Goal: Task Accomplishment & Management: Use online tool/utility

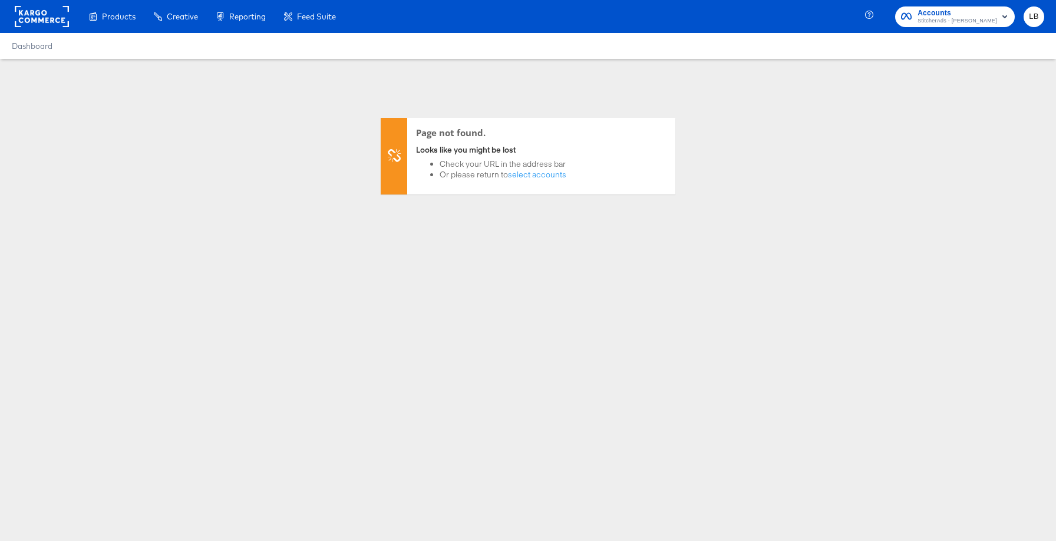
click at [958, 15] on span "Accounts" at bounding box center [958, 13] width 80 height 12
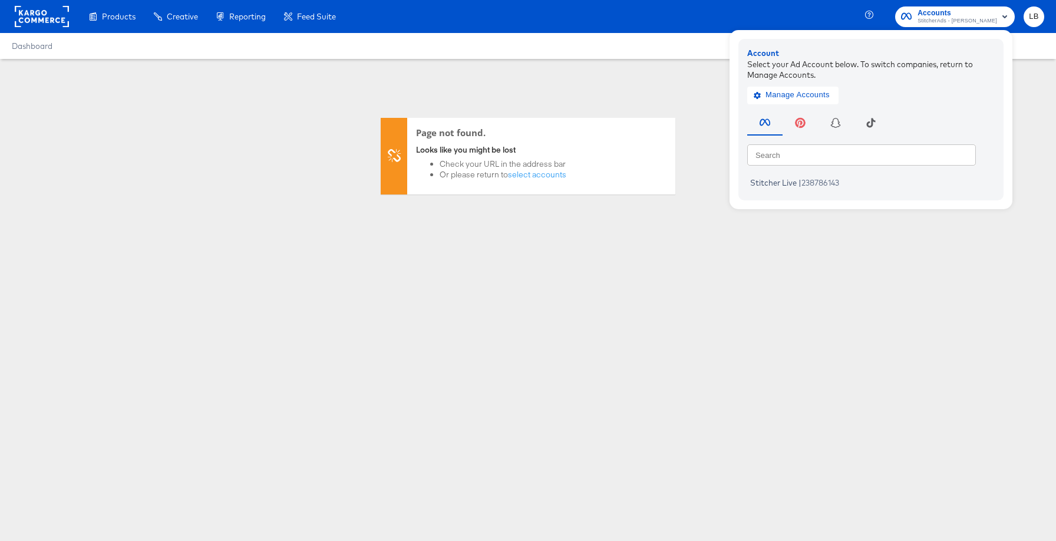
click at [29, 18] on rect at bounding box center [42, 16] width 54 height 21
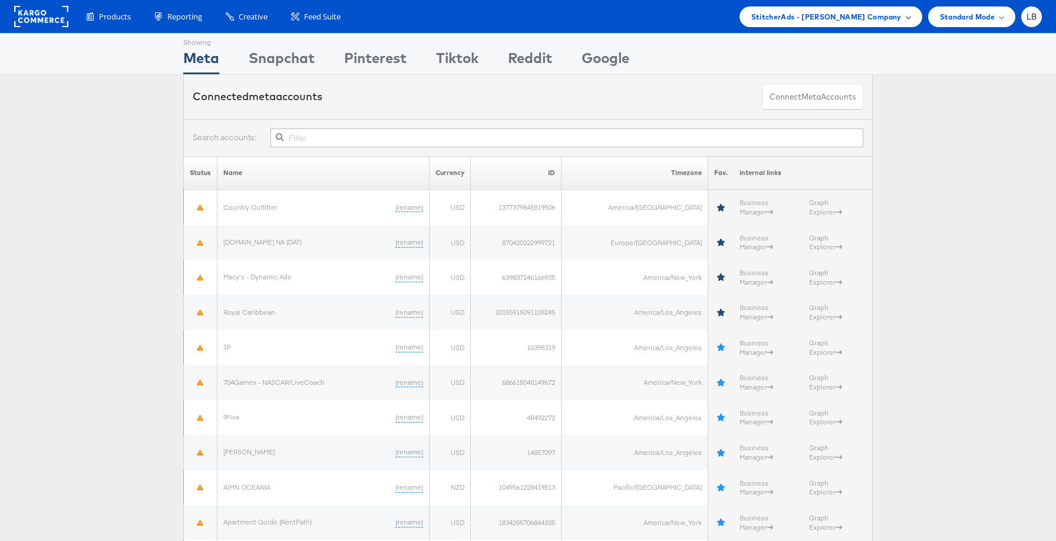
click at [882, 11] on span "StitcherAds - Adam Kirschner Company" at bounding box center [827, 17] width 150 height 12
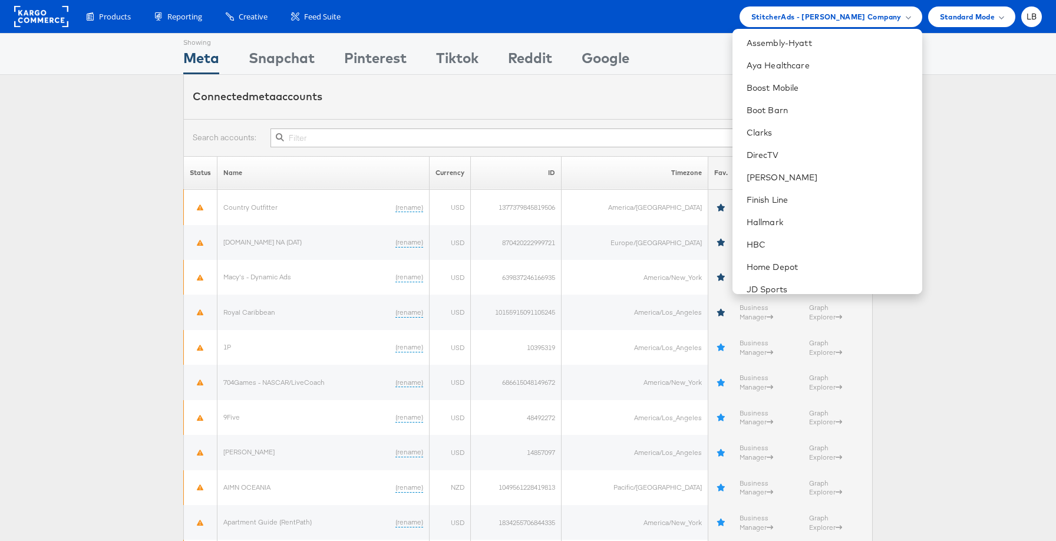
scroll to position [203, 0]
click at [785, 132] on link "Clarks" at bounding box center [830, 132] width 166 height 12
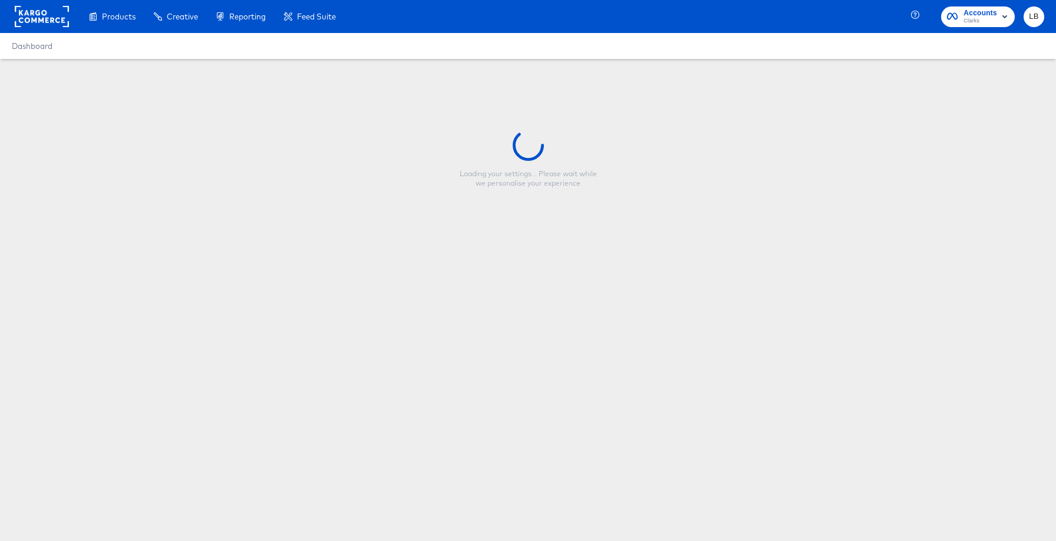
type input "Everyday Value US - Price Strike Badge"
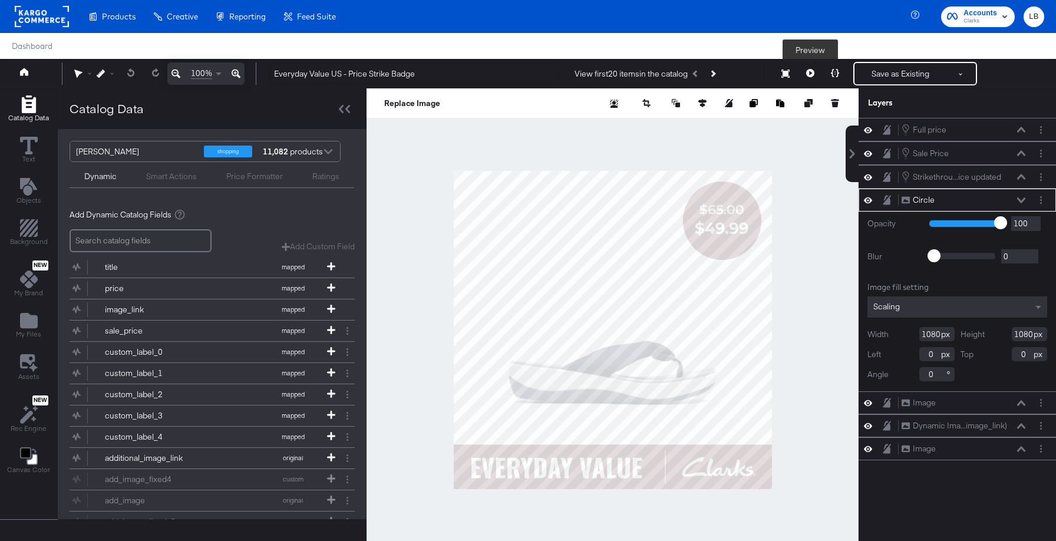
click at [808, 74] on icon at bounding box center [810, 73] width 8 height 8
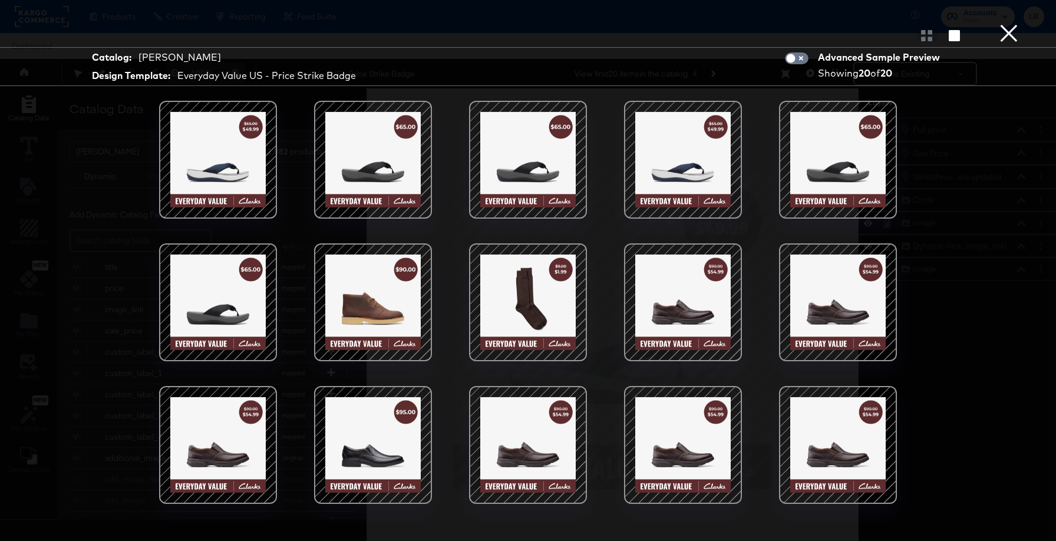
scroll to position [123, 0]
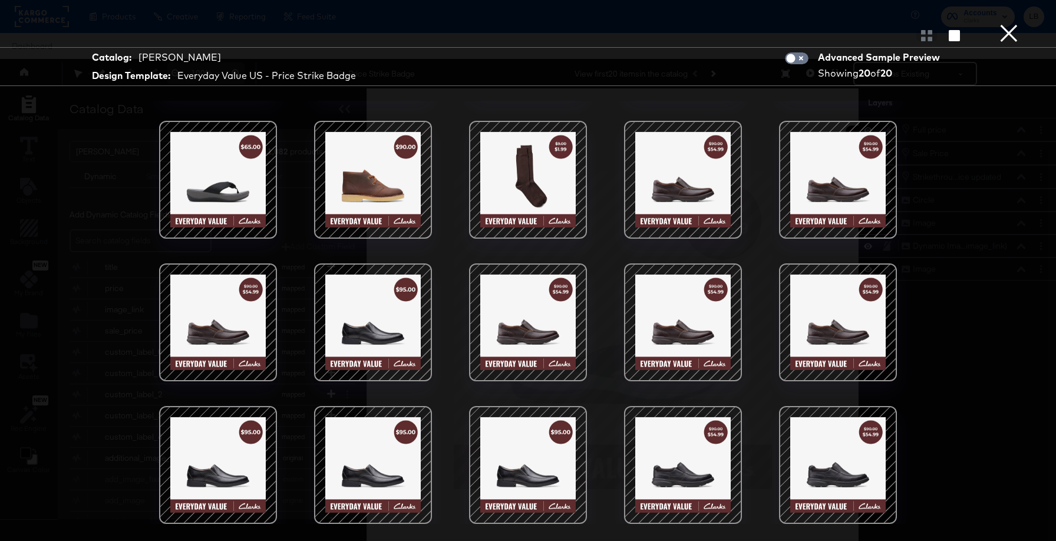
click at [858, 318] on div at bounding box center [838, 322] width 100 height 100
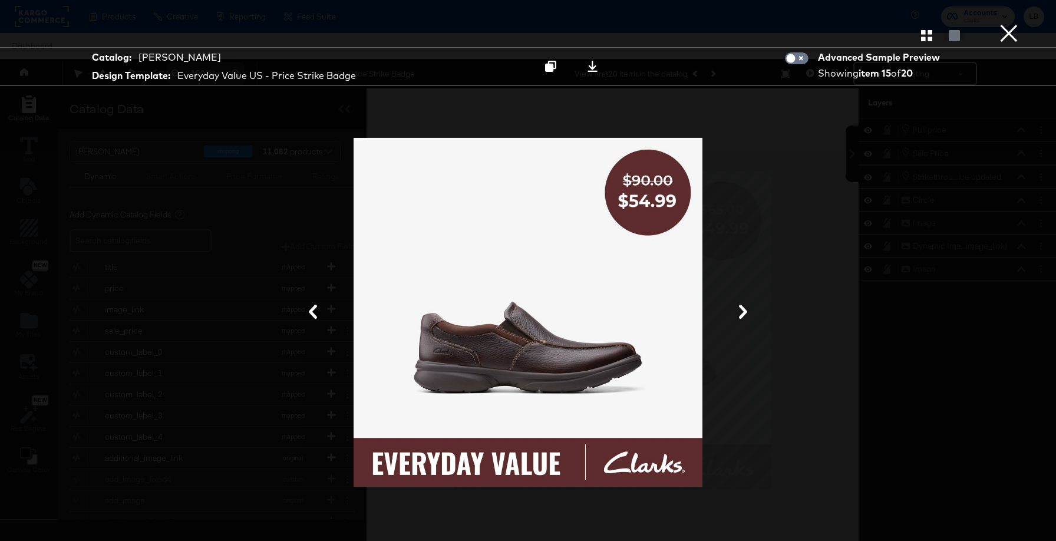
click at [1010, 24] on button "×" at bounding box center [1009, 12] width 24 height 24
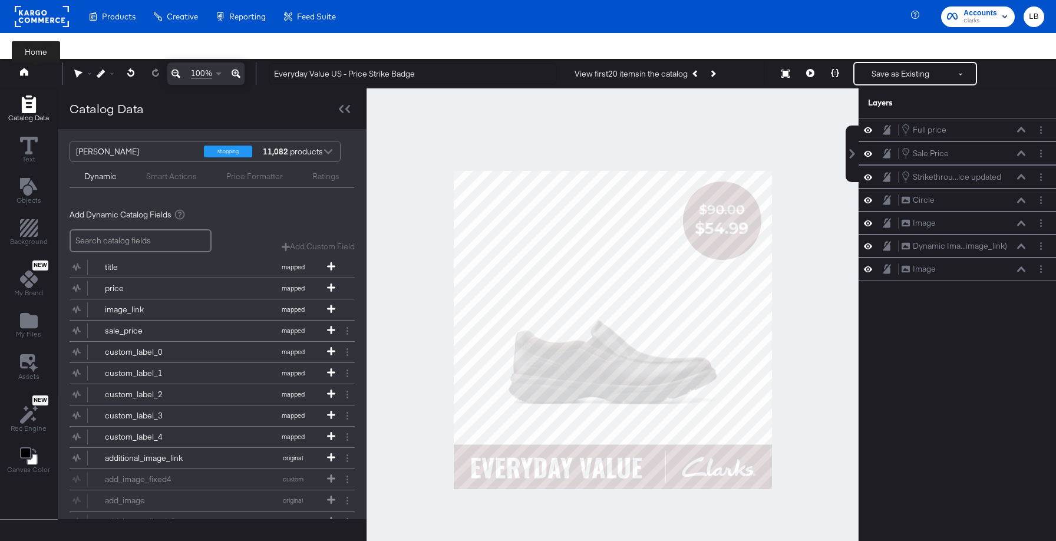
click at [21, 80] on button at bounding box center [35, 73] width 47 height 21
click at [23, 70] on icon at bounding box center [24, 72] width 8 height 8
